Goal: Task Accomplishment & Management: Use online tool/utility

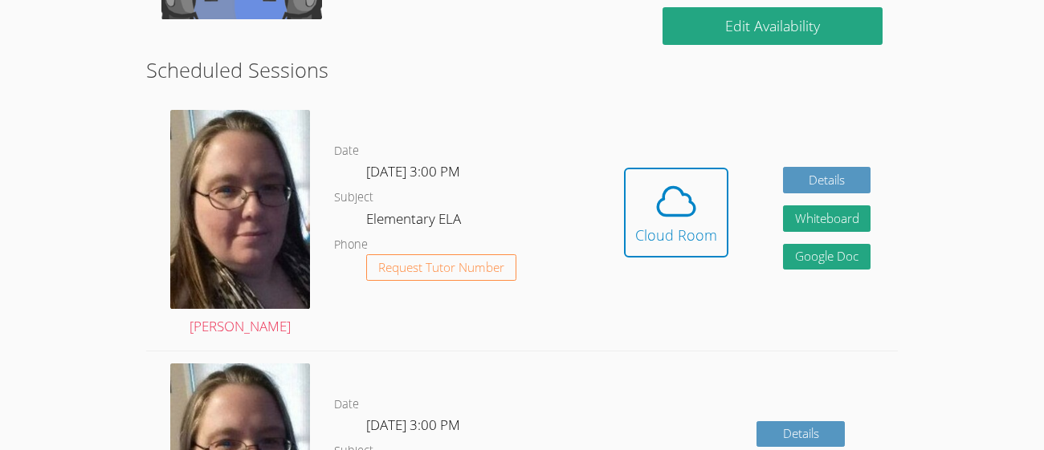
scroll to position [455, 0]
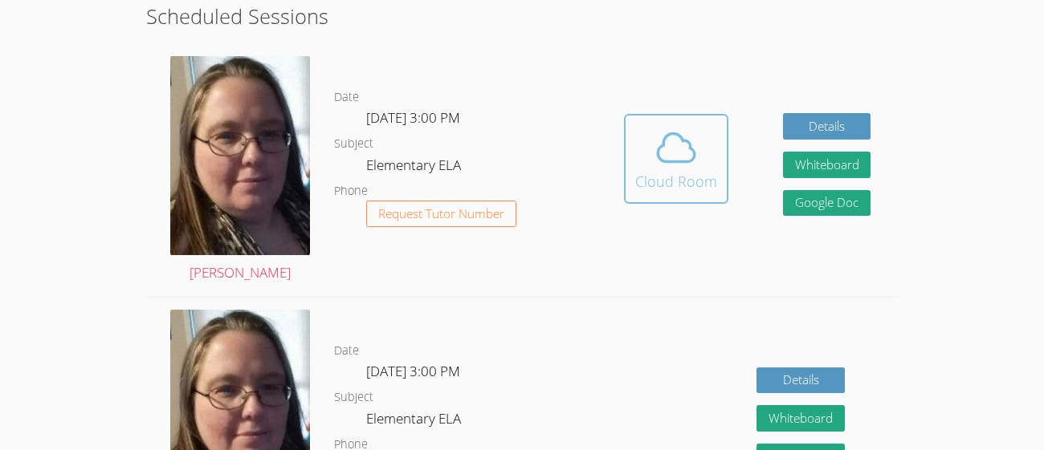
click at [655, 145] on icon at bounding box center [675, 147] width 45 height 45
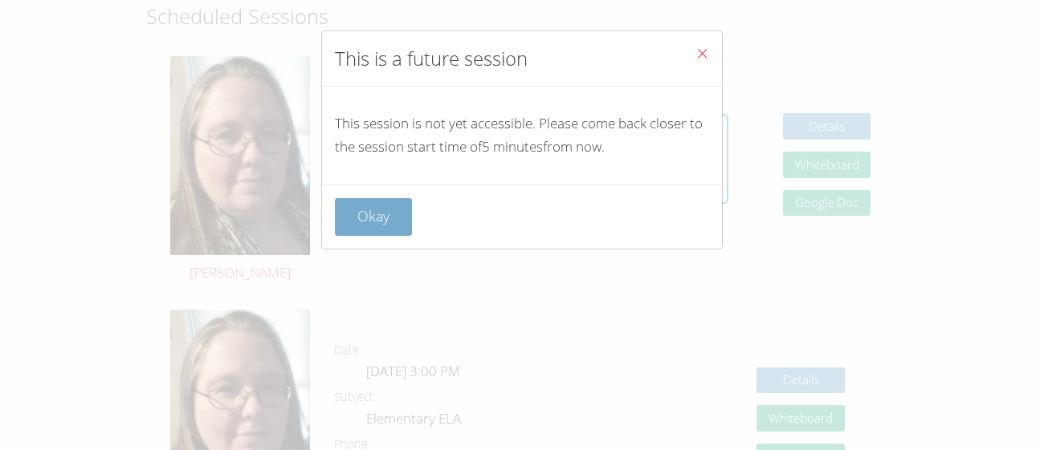
click at [392, 205] on button "Okay" at bounding box center [373, 217] width 77 height 38
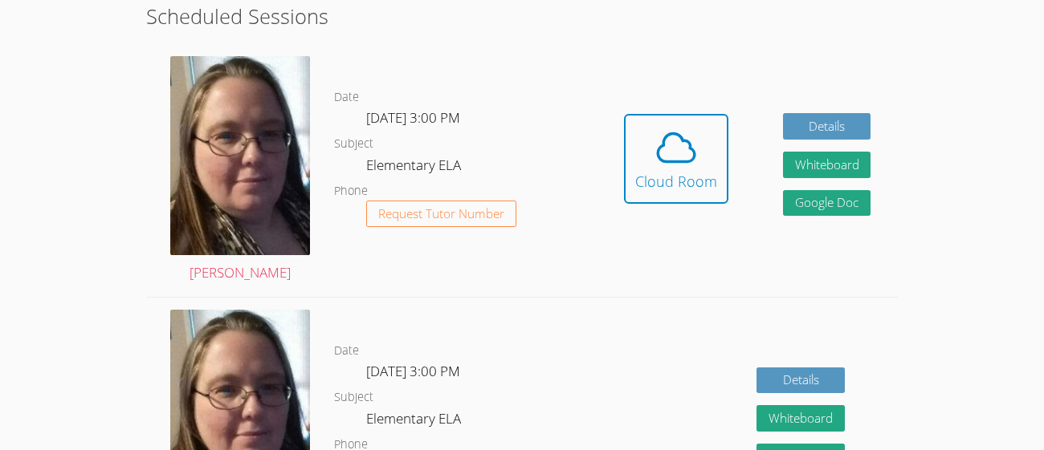
click at [626, 274] on div "Hidden Cloud Room Details Whiteboard Hidden Google Doc" at bounding box center [747, 170] width 300 height 253
click at [666, 151] on icon at bounding box center [675, 147] width 45 height 45
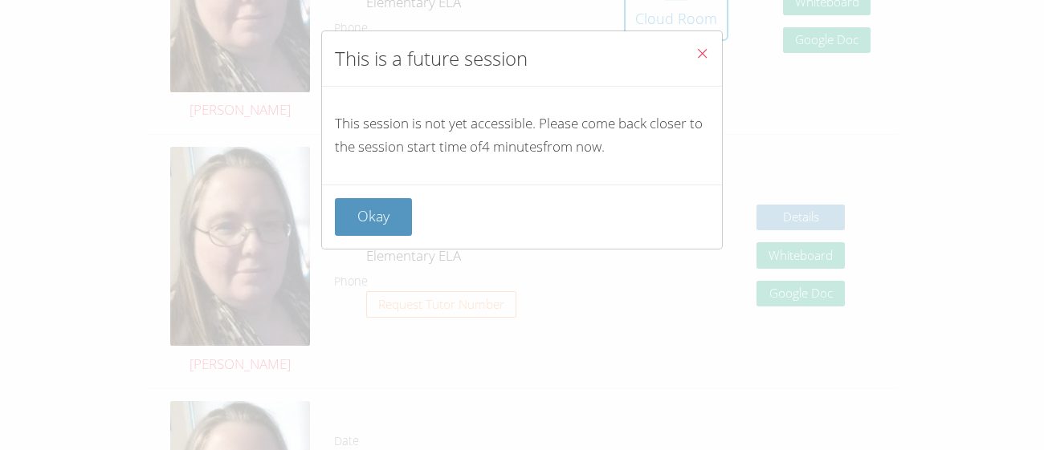
scroll to position [630, 0]
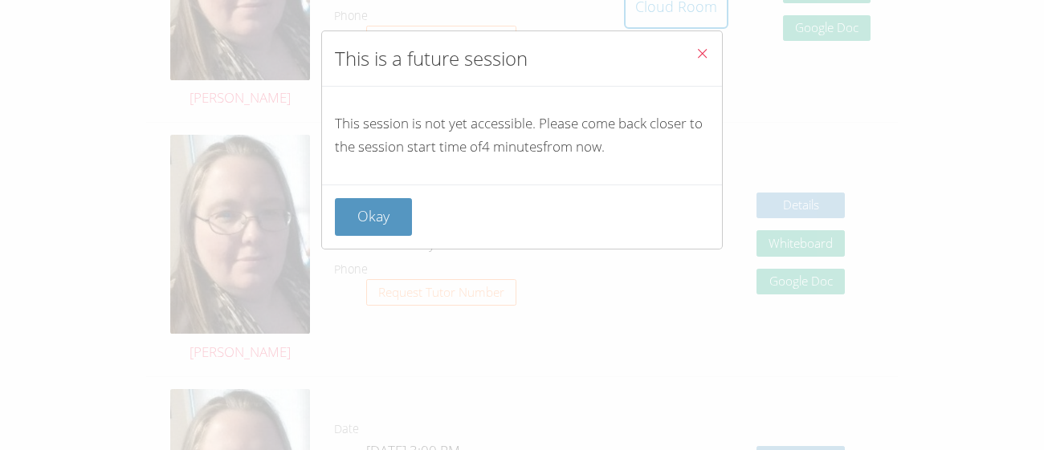
click at [397, 237] on div "Okay" at bounding box center [522, 217] width 400 height 64
click at [386, 221] on button "Okay" at bounding box center [373, 217] width 77 height 38
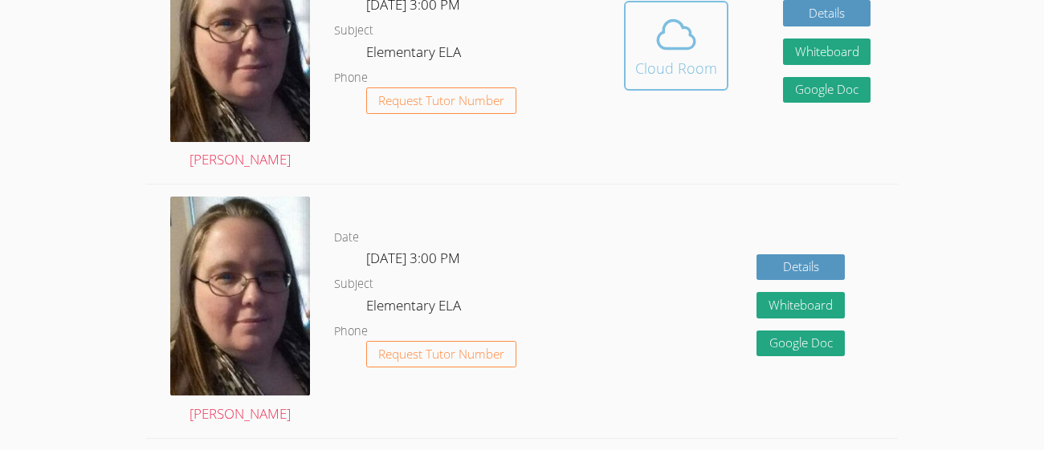
click at [690, 14] on icon at bounding box center [675, 34] width 45 height 45
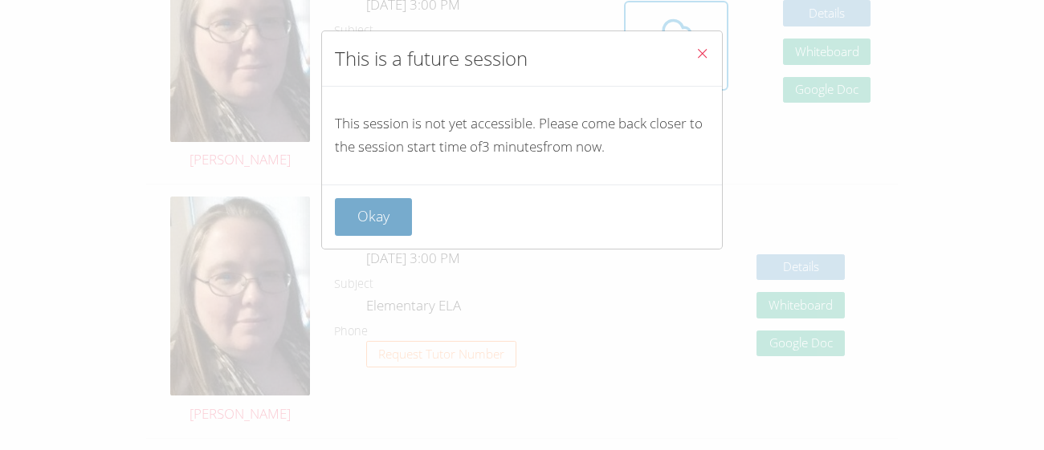
click at [379, 204] on button "Okay" at bounding box center [373, 217] width 77 height 38
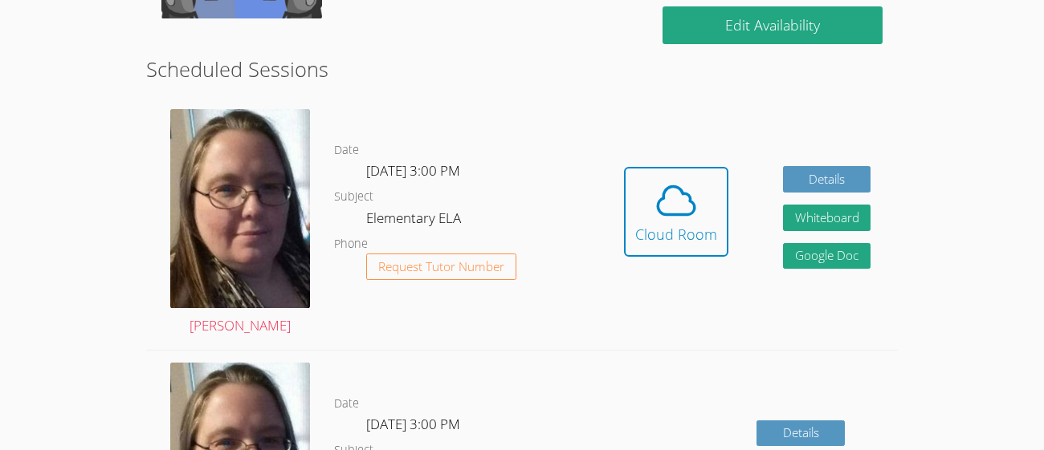
scroll to position [401, 0]
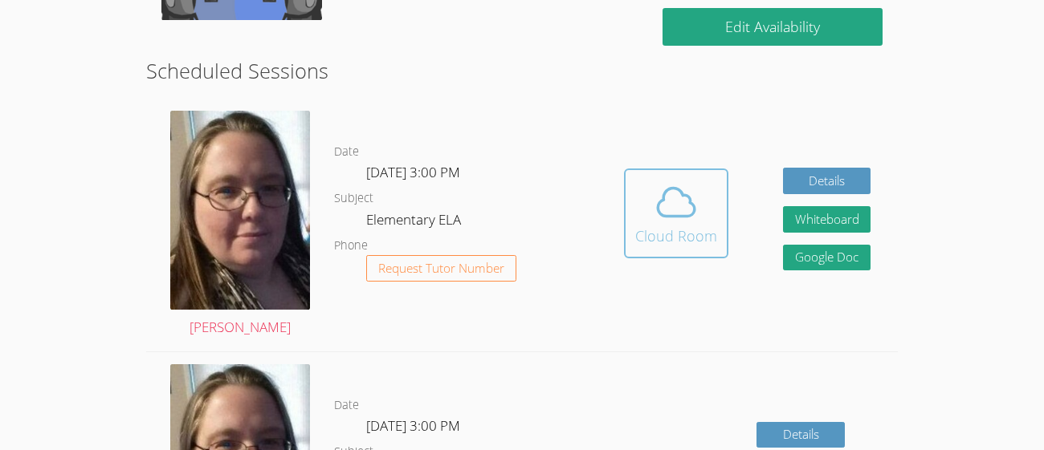
click at [643, 226] on div "Cloud Room" at bounding box center [676, 236] width 82 height 22
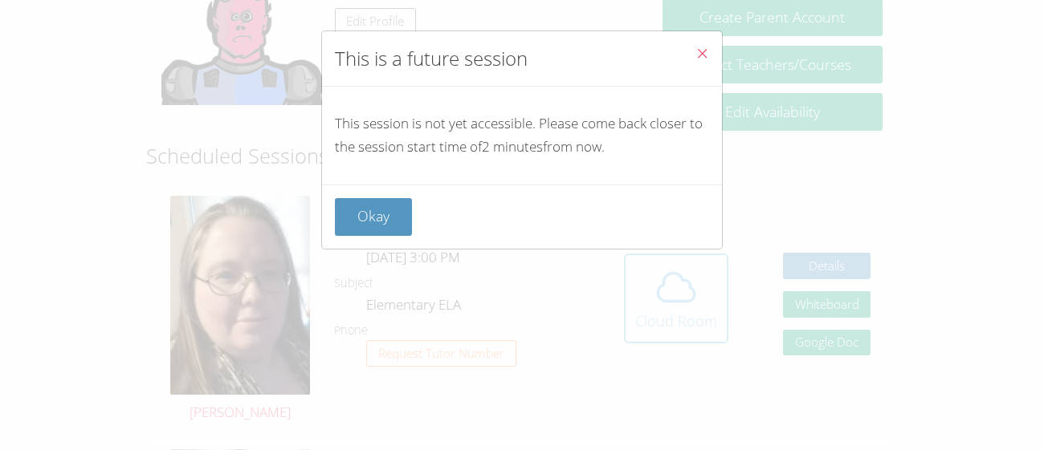
scroll to position [312, 0]
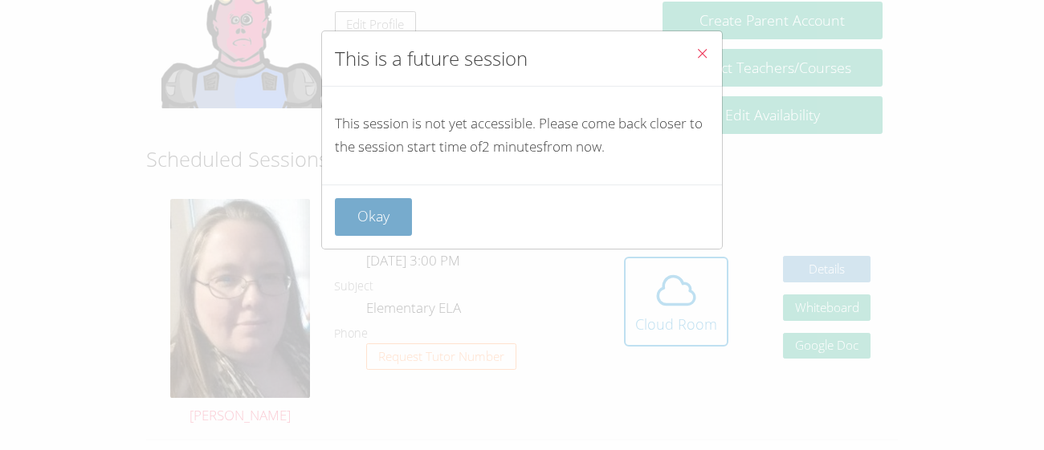
click at [365, 216] on button "Okay" at bounding box center [373, 217] width 77 height 38
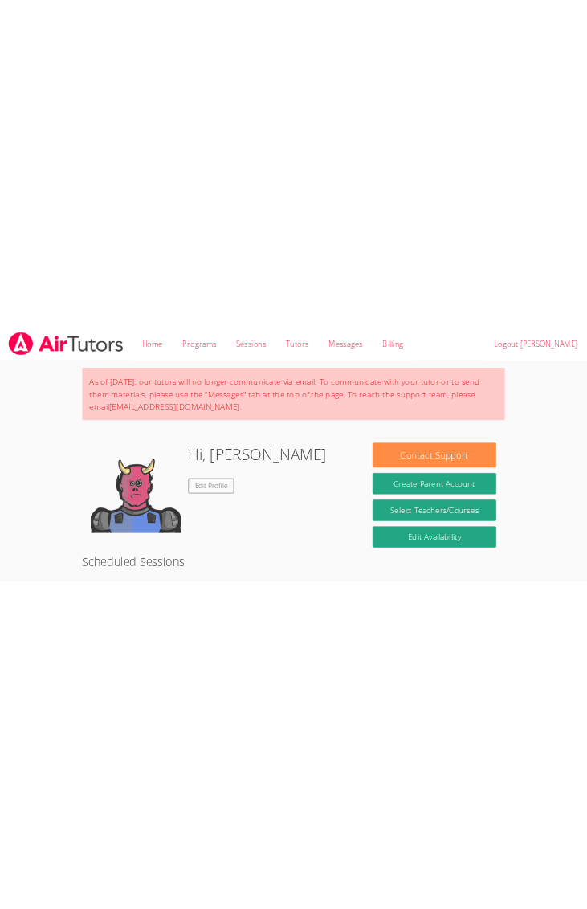
scroll to position [257, 0]
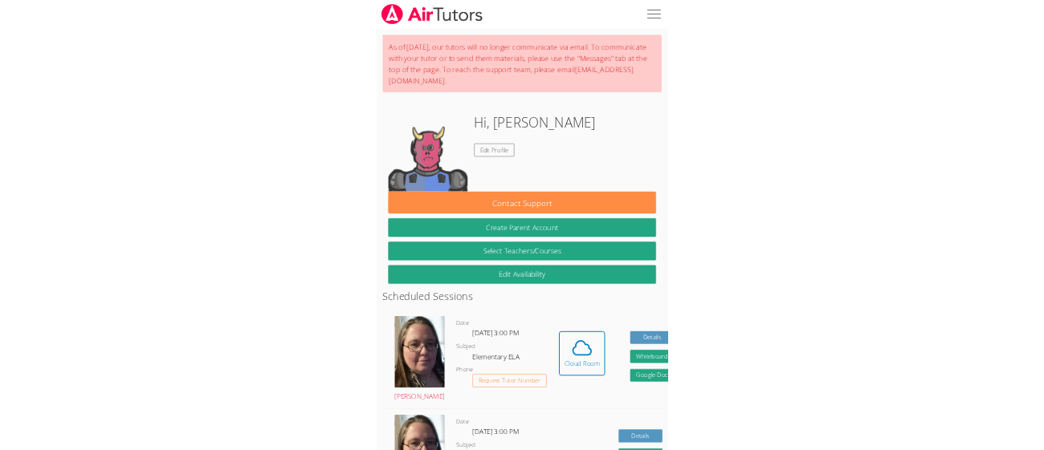
scroll to position [257, 0]
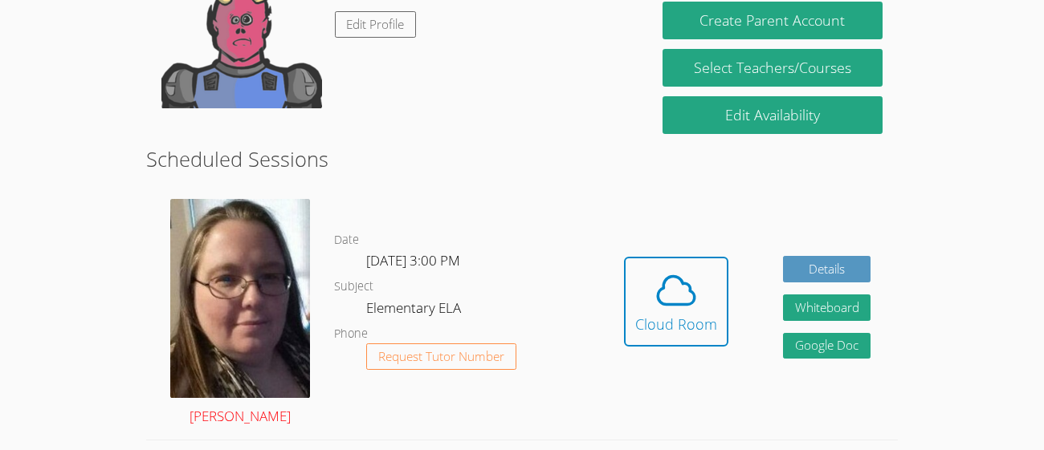
click at [267, 294] on img at bounding box center [240, 298] width 140 height 198
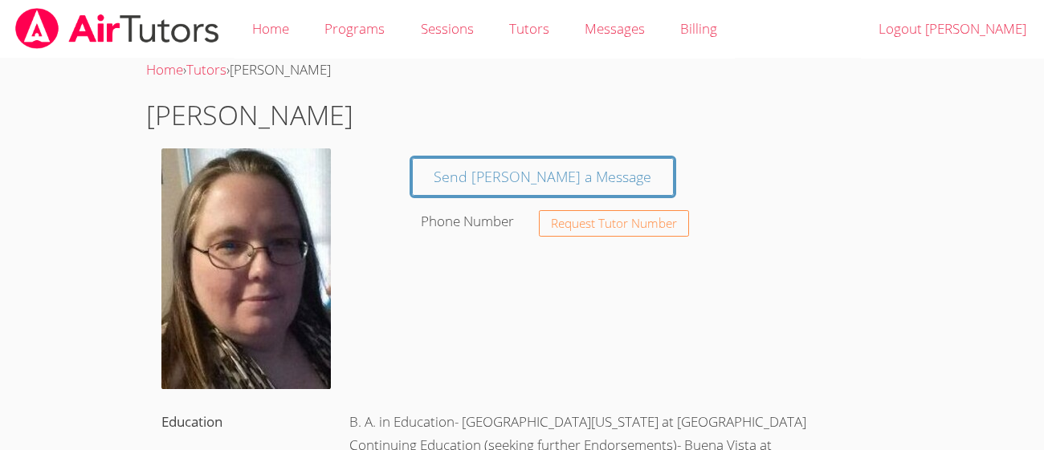
click at [305, 246] on img at bounding box center [245, 269] width 169 height 241
click at [220, 238] on img at bounding box center [245, 269] width 169 height 241
click at [267, 47] on link "Home" at bounding box center [270, 29] width 72 height 59
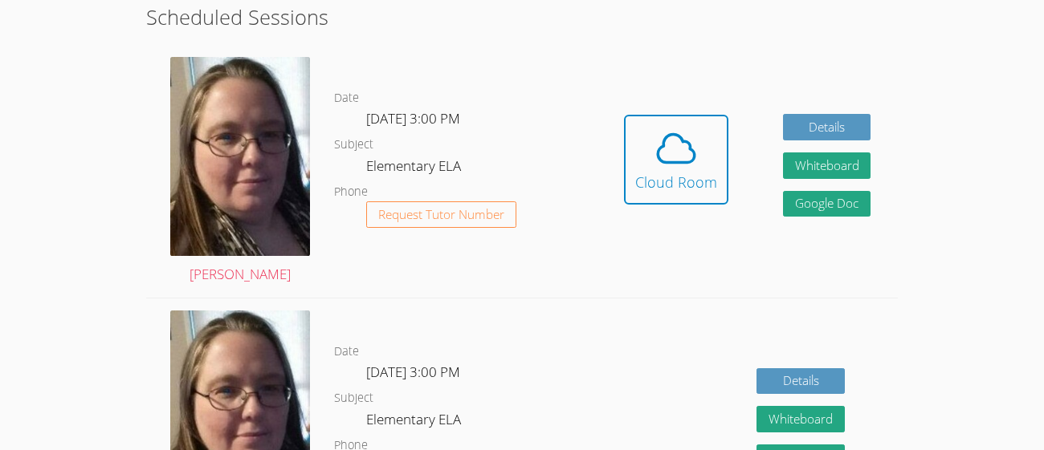
scroll to position [400, 0]
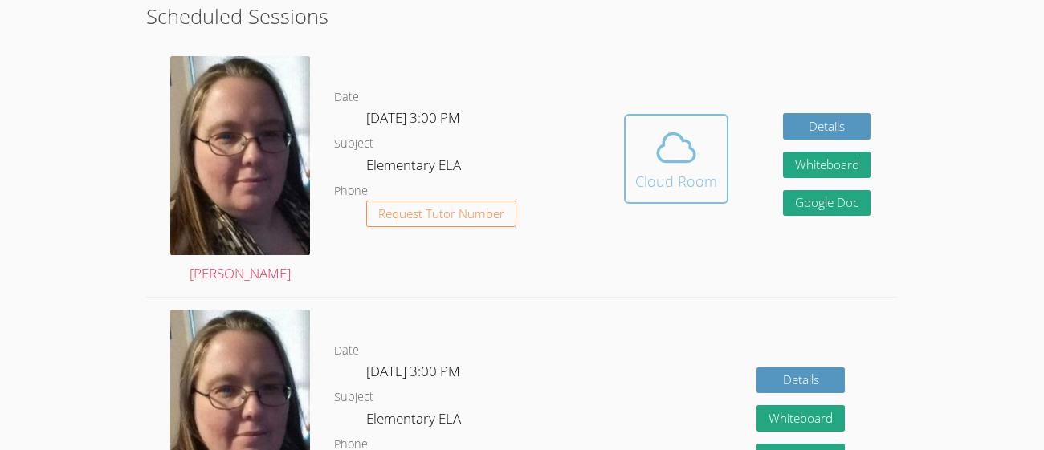
click at [586, 157] on icon at bounding box center [675, 147] width 45 height 45
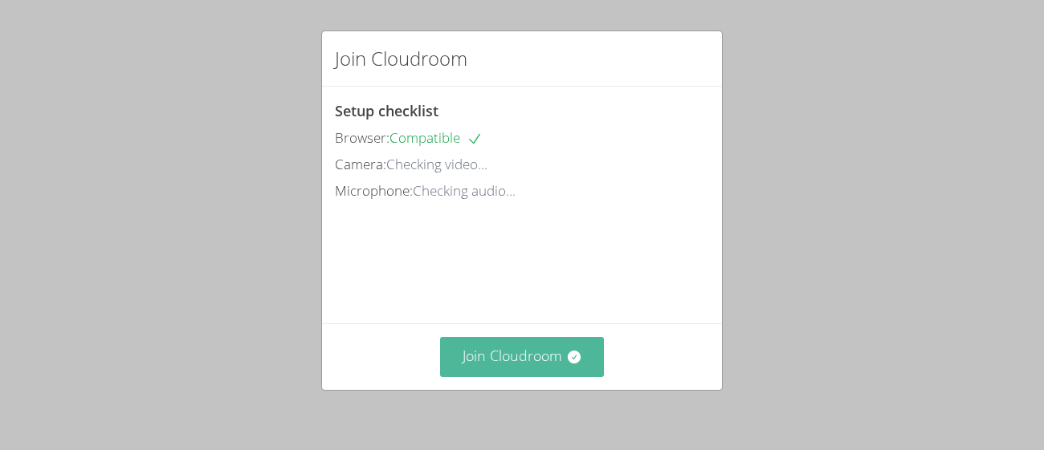
click at [513, 359] on button "Join Cloudroom" at bounding box center [522, 356] width 165 height 39
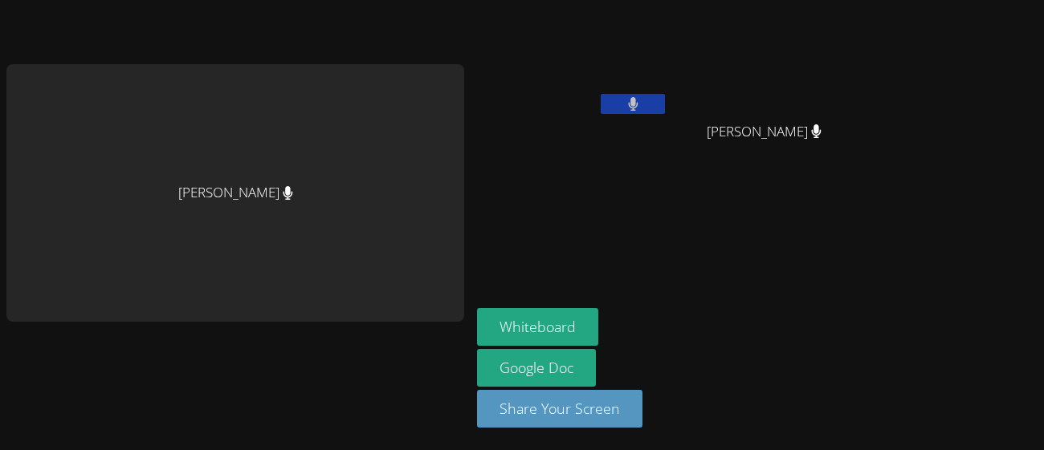
click at [368, 145] on div "[PERSON_NAME]" at bounding box center [235, 193] width 458 height 258
click at [565, 319] on button "Whiteboard" at bounding box center [537, 327] width 121 height 38
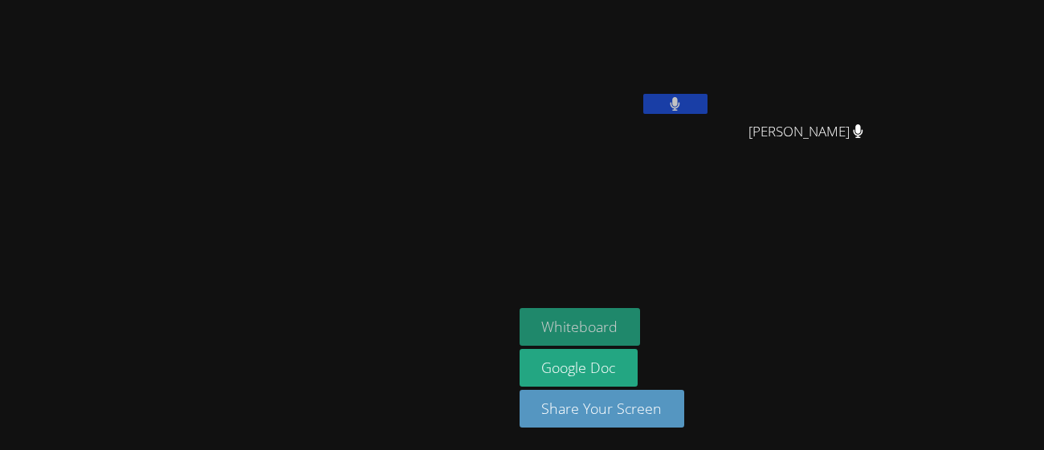
click at [641, 313] on button "Whiteboard" at bounding box center [579, 327] width 121 height 38
click at [641, 333] on button "Whiteboard" at bounding box center [579, 327] width 121 height 38
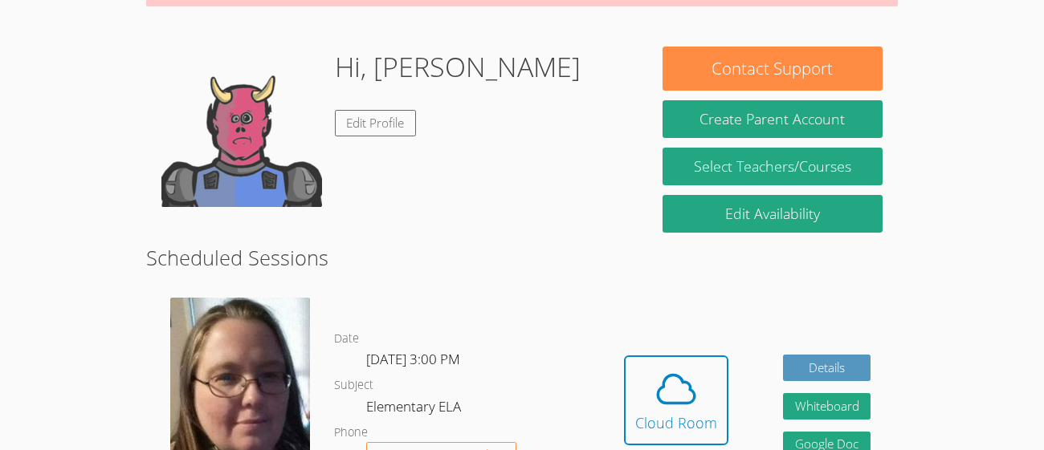
scroll to position [221, 0]
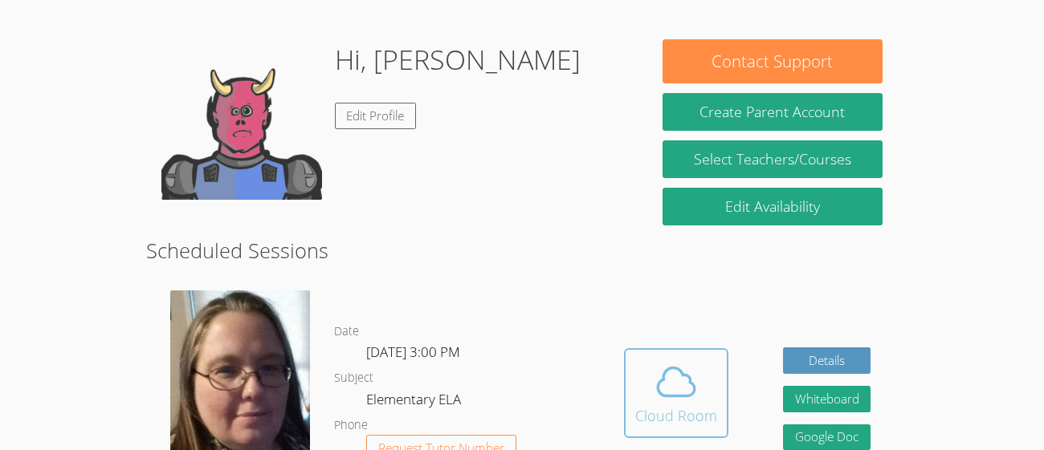
click at [628, 392] on button "Cloud Room" at bounding box center [676, 393] width 104 height 90
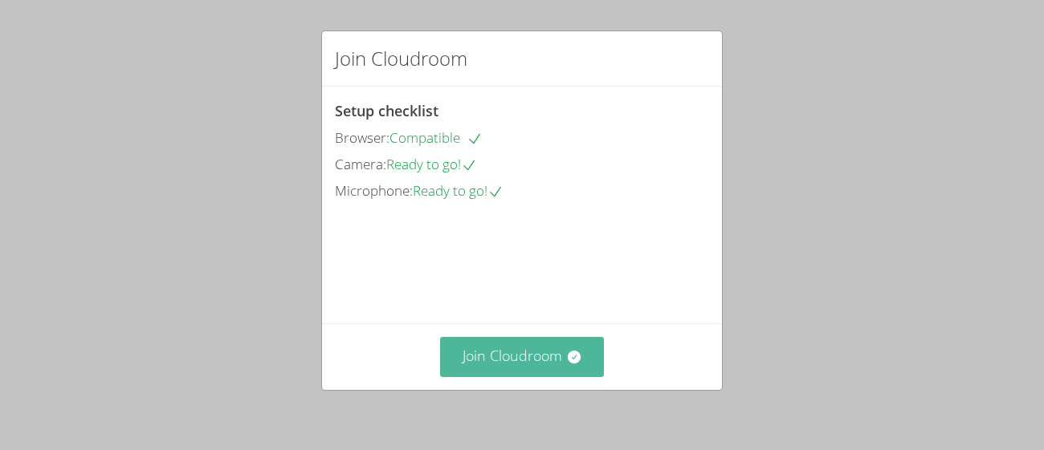
click at [479, 377] on button "Join Cloudroom" at bounding box center [522, 356] width 165 height 39
